Goal: Task Accomplishment & Management: Manage account settings

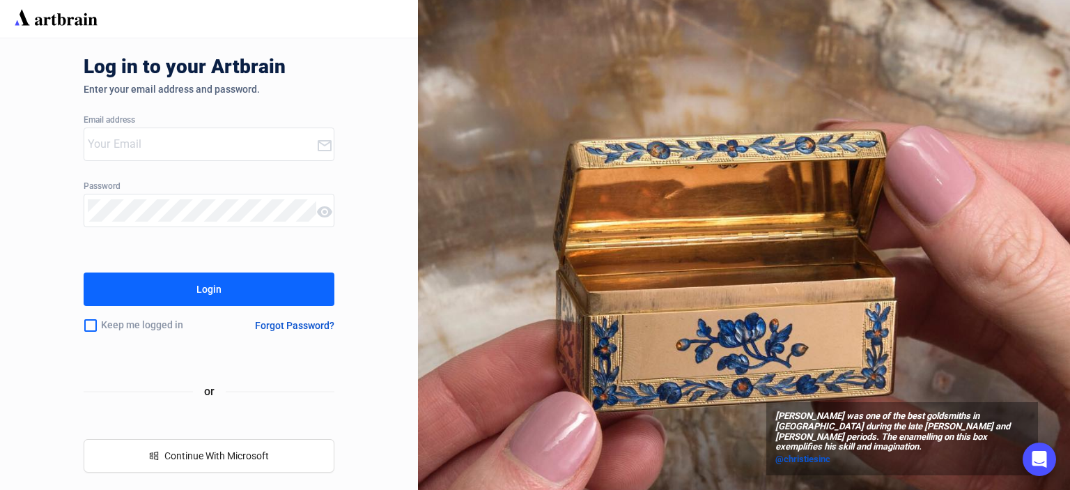
drag, startPoint x: 130, startPoint y: 142, endPoint x: 129, endPoint y: 150, distance: 7.7
click at [130, 142] on input "email" at bounding box center [202, 144] width 228 height 22
type input "[PERSON_NAME][EMAIL_ADDRESS][DOMAIN_NAME]"
click at [198, 286] on div "Login" at bounding box center [208, 289] width 25 height 22
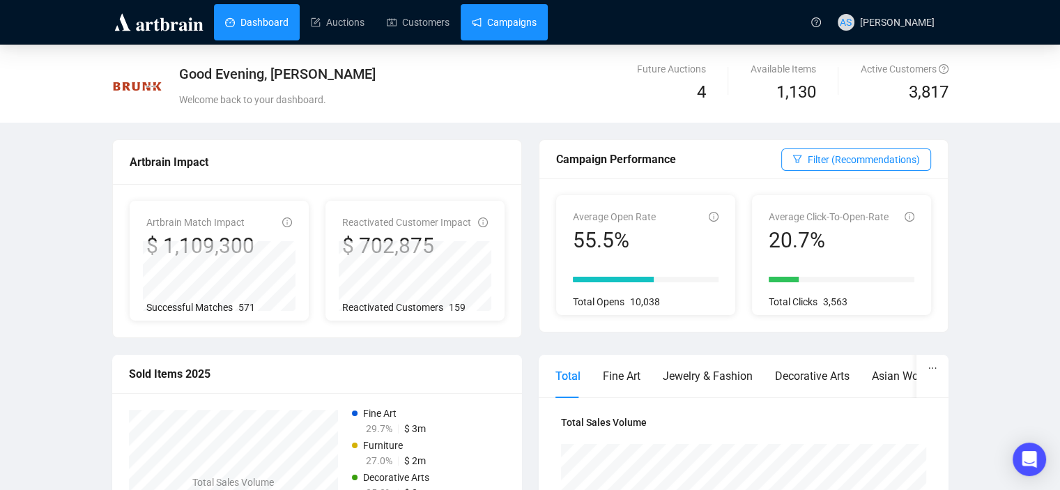
click at [482, 24] on link "Campaigns" at bounding box center [504, 22] width 65 height 36
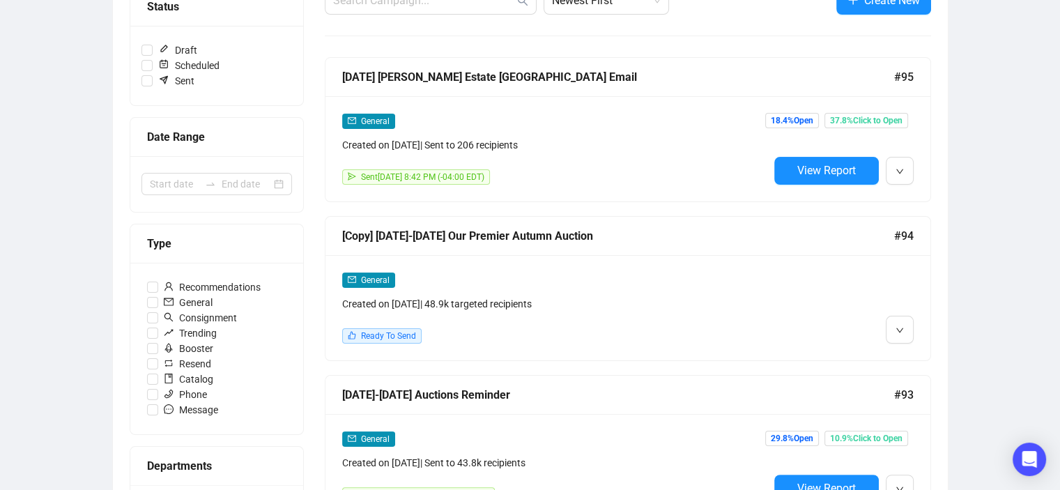
scroll to position [209, 0]
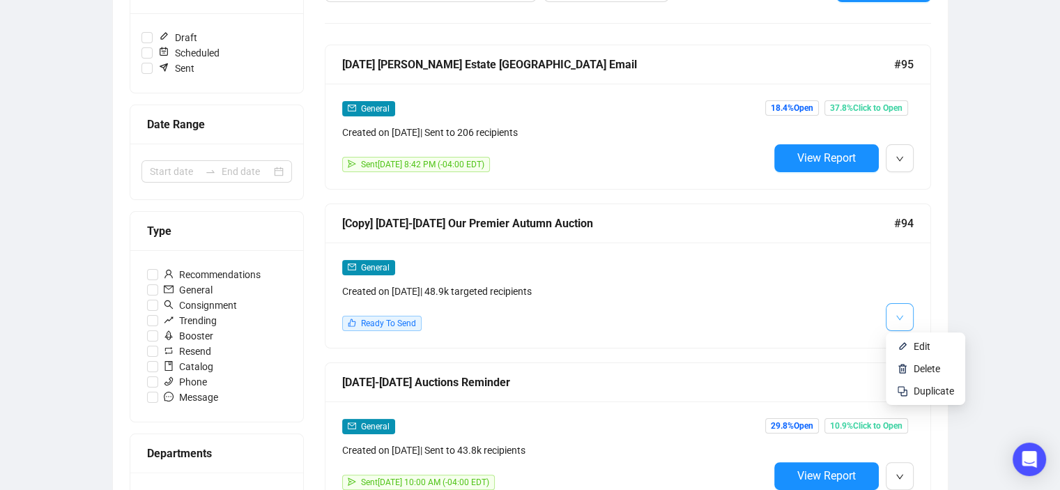
click at [896, 321] on icon "down" at bounding box center [899, 317] width 8 height 8
click at [900, 341] on img at bounding box center [902, 346] width 11 height 11
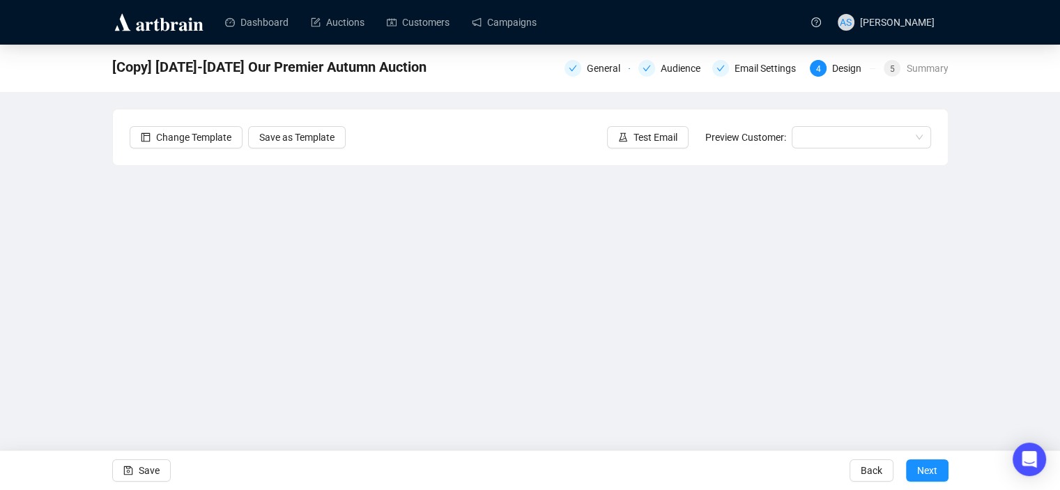
click at [979, 300] on div "[Copy] [DATE]-[DATE] Our Premier Autumn Auction General Audience Email Settings…" at bounding box center [530, 280] width 1060 height 470
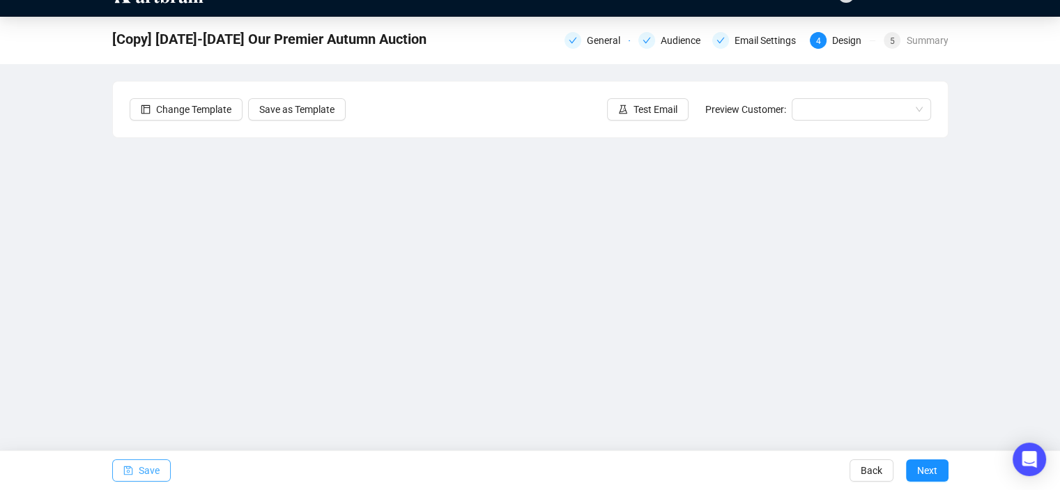
click at [156, 470] on span "Save" at bounding box center [149, 470] width 21 height 39
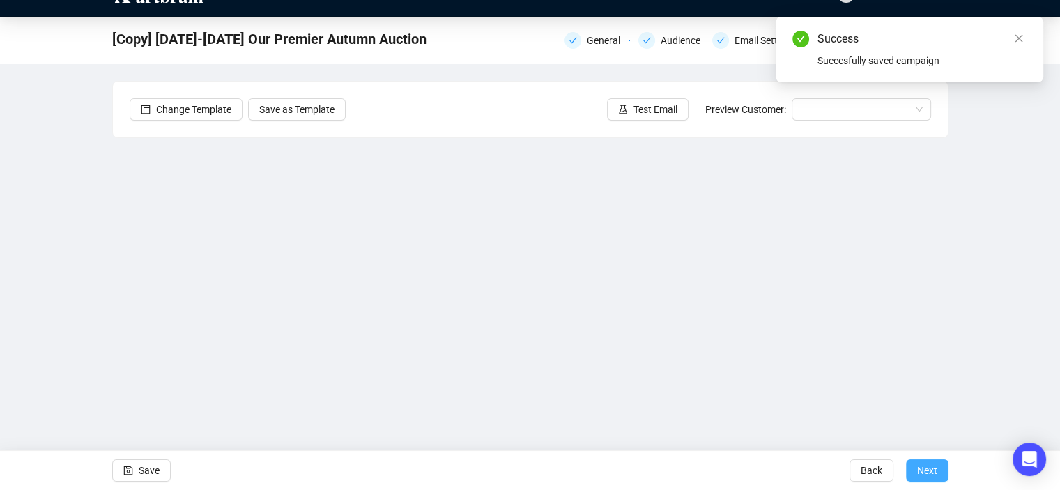
click at [920, 470] on span "Next" at bounding box center [927, 470] width 20 height 39
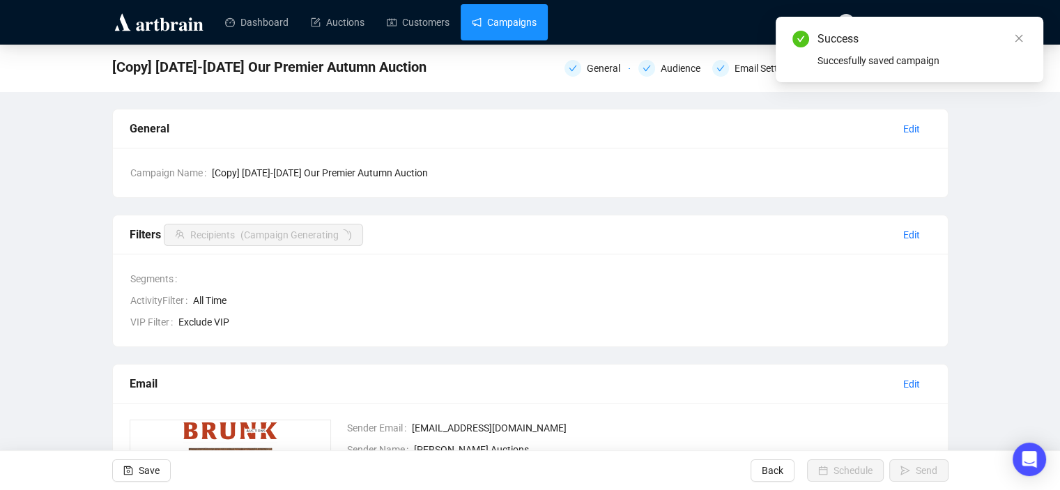
click at [472, 15] on link "Campaigns" at bounding box center [504, 22] width 65 height 36
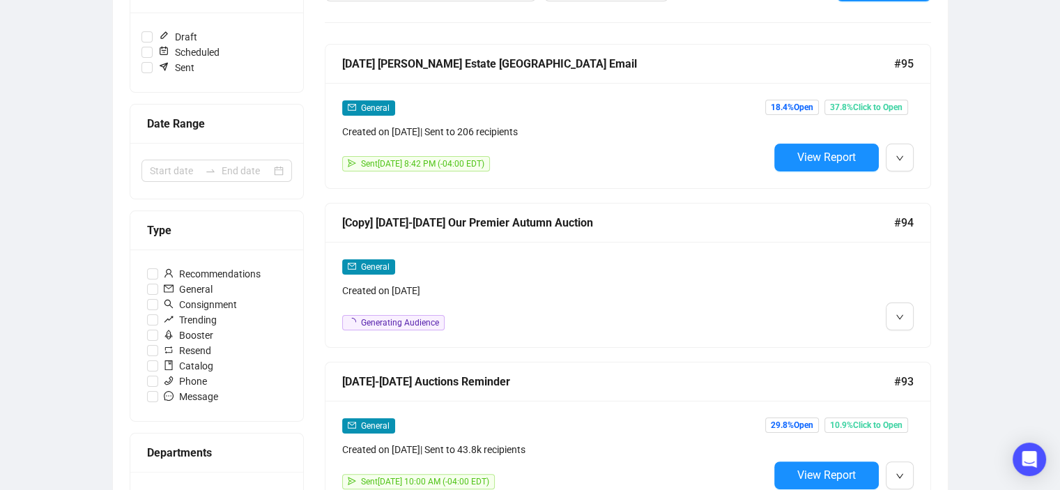
scroll to position [209, 0]
